Goal: Task Accomplishment & Management: Manage account settings

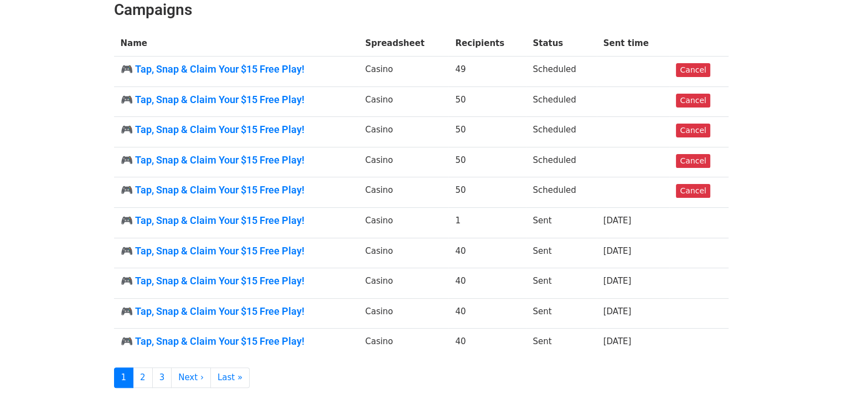
scroll to position [111, 0]
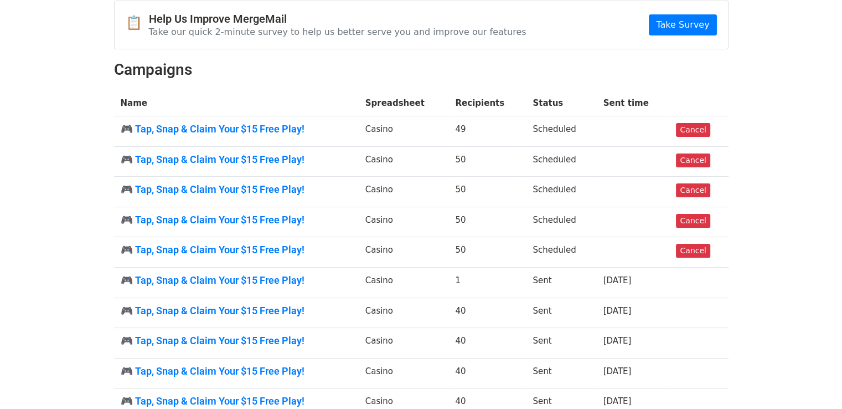
click at [549, 251] on td "Scheduled" at bounding box center [561, 252] width 70 height 30
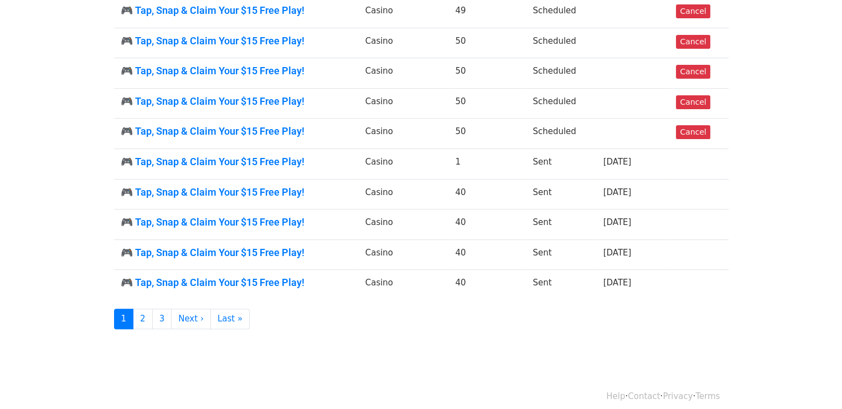
scroll to position [237, 0]
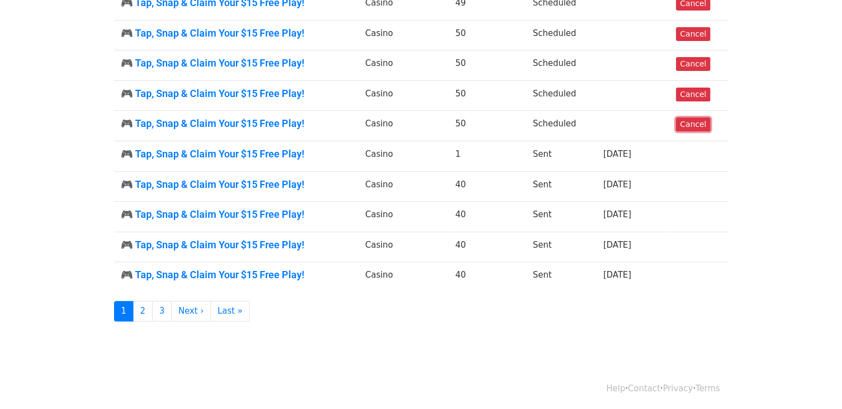
click at [696, 125] on link "Cancel" at bounding box center [693, 124] width 34 height 14
drag, startPoint x: 697, startPoint y: 91, endPoint x: 478, endPoint y: 60, distance: 221.0
click at [697, 91] on link "Cancel" at bounding box center [693, 95] width 34 height 14
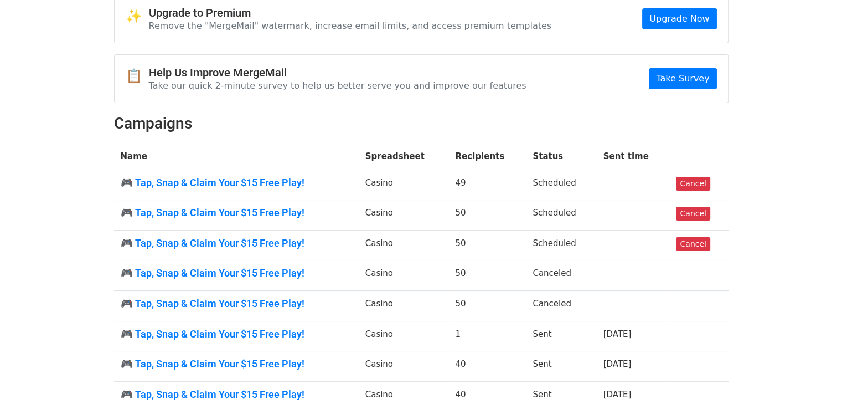
scroll to position [166, 0]
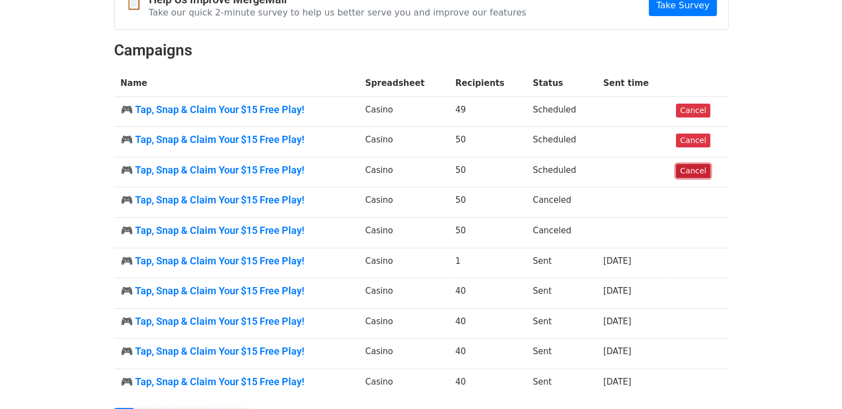
click at [702, 171] on link "Cancel" at bounding box center [693, 171] width 34 height 14
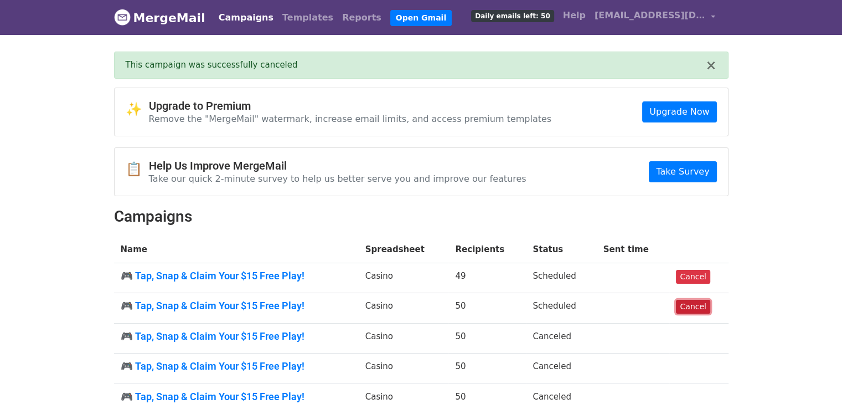
click at [696, 302] on link "Cancel" at bounding box center [693, 307] width 34 height 14
click at [696, 280] on link "Cancel" at bounding box center [693, 277] width 34 height 14
